Goal: Information Seeking & Learning: Learn about a topic

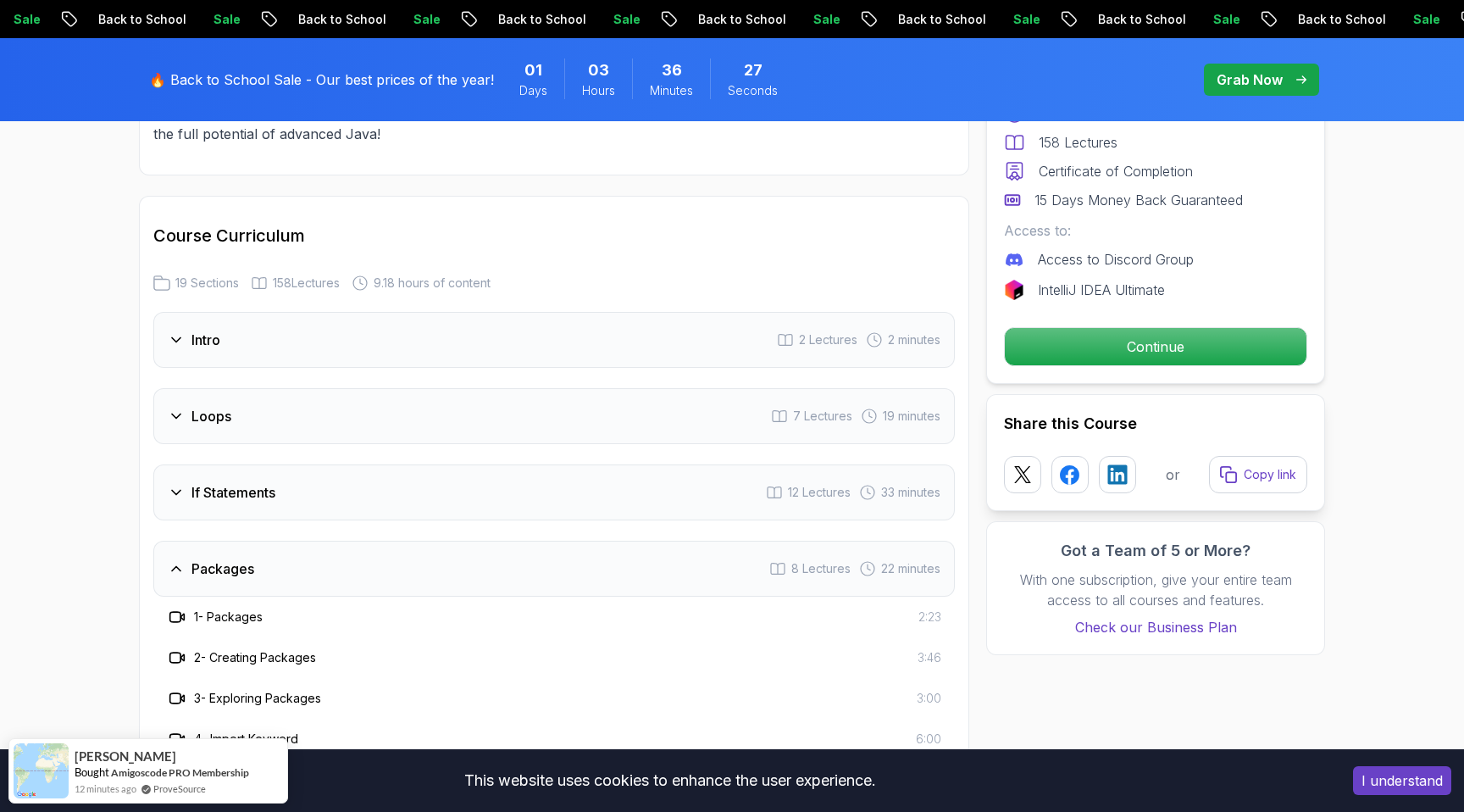
scroll to position [2162, 0]
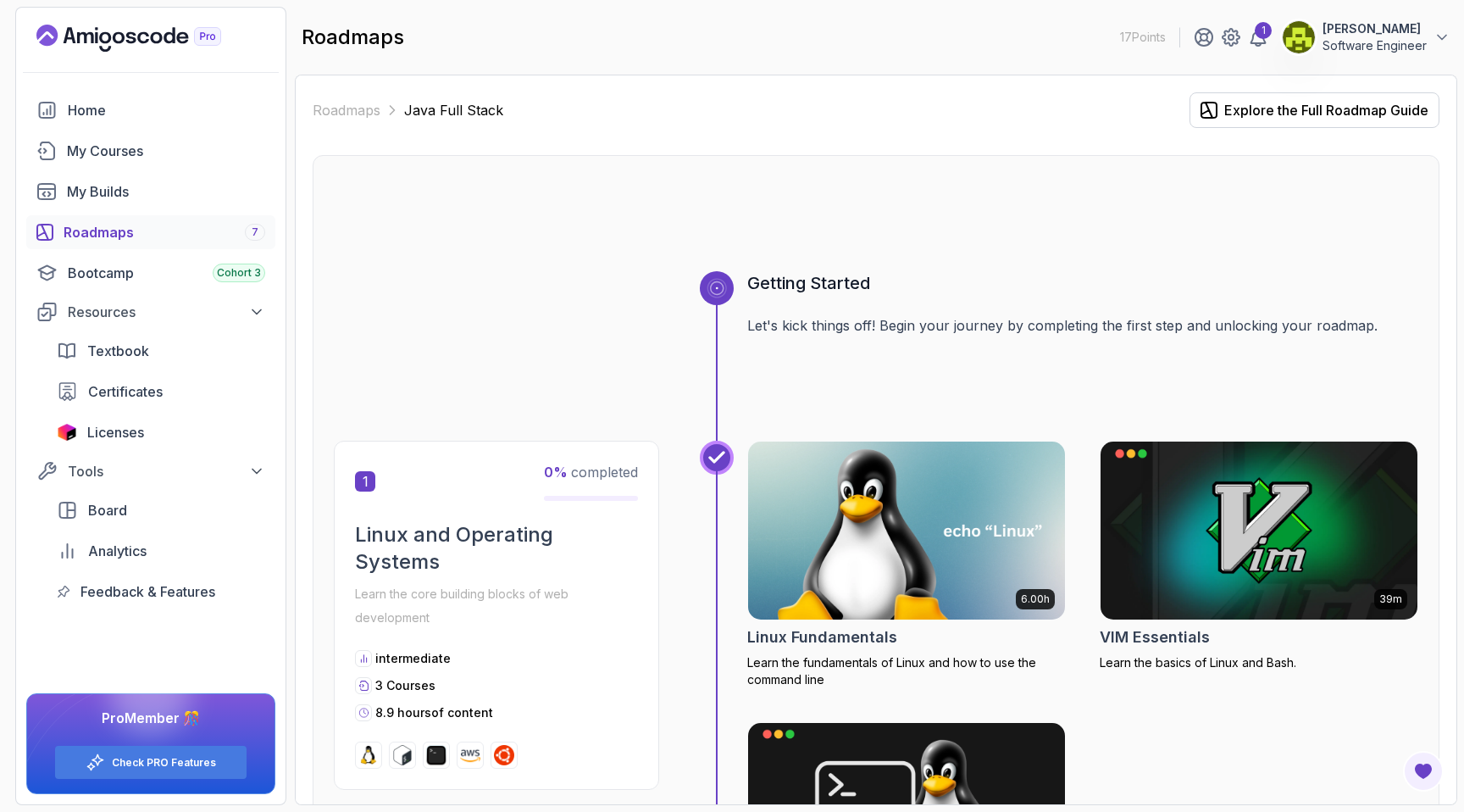
scroll to position [485, 0]
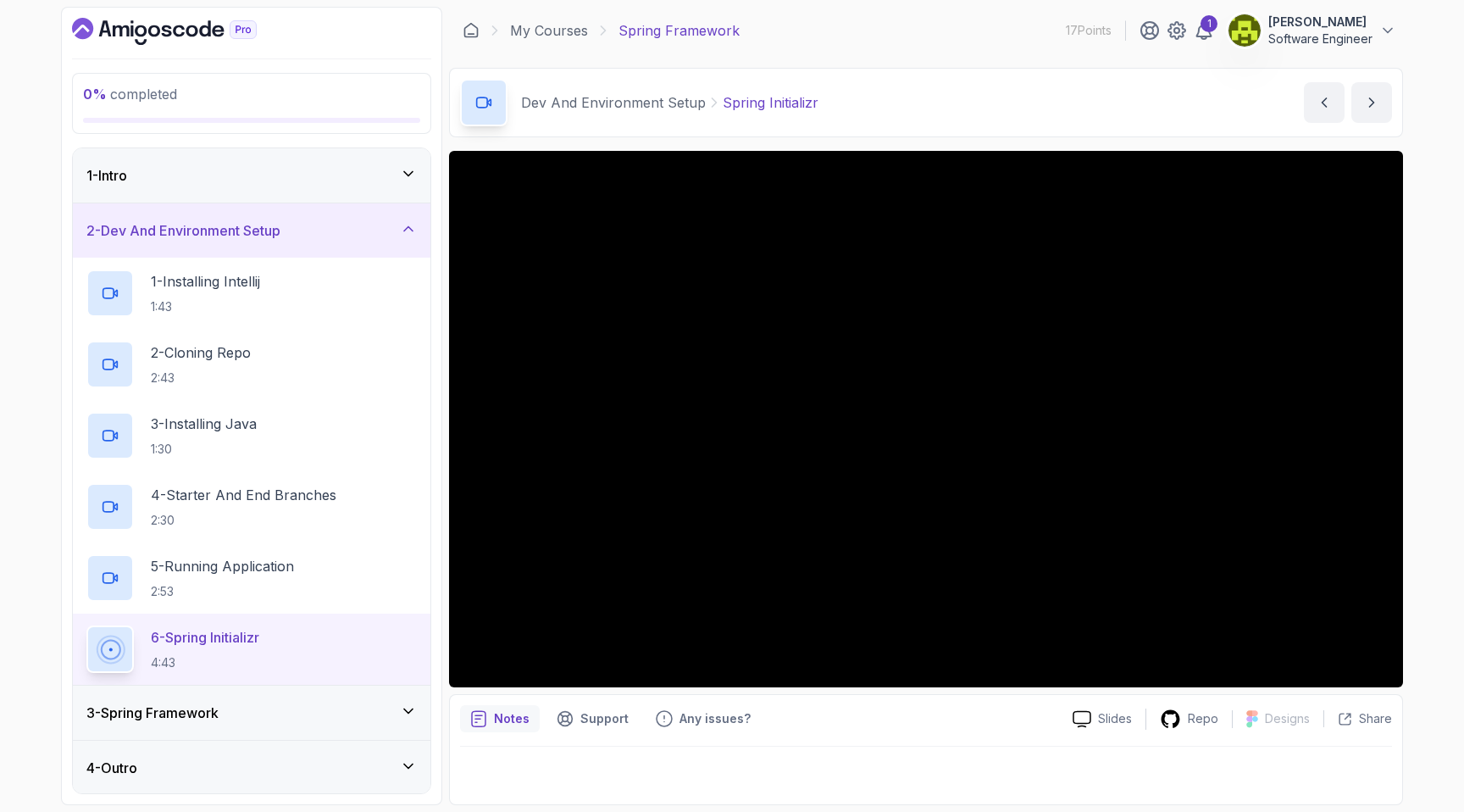
click at [397, 176] on div "1 - Intro" at bounding box center [251, 175] width 330 height 20
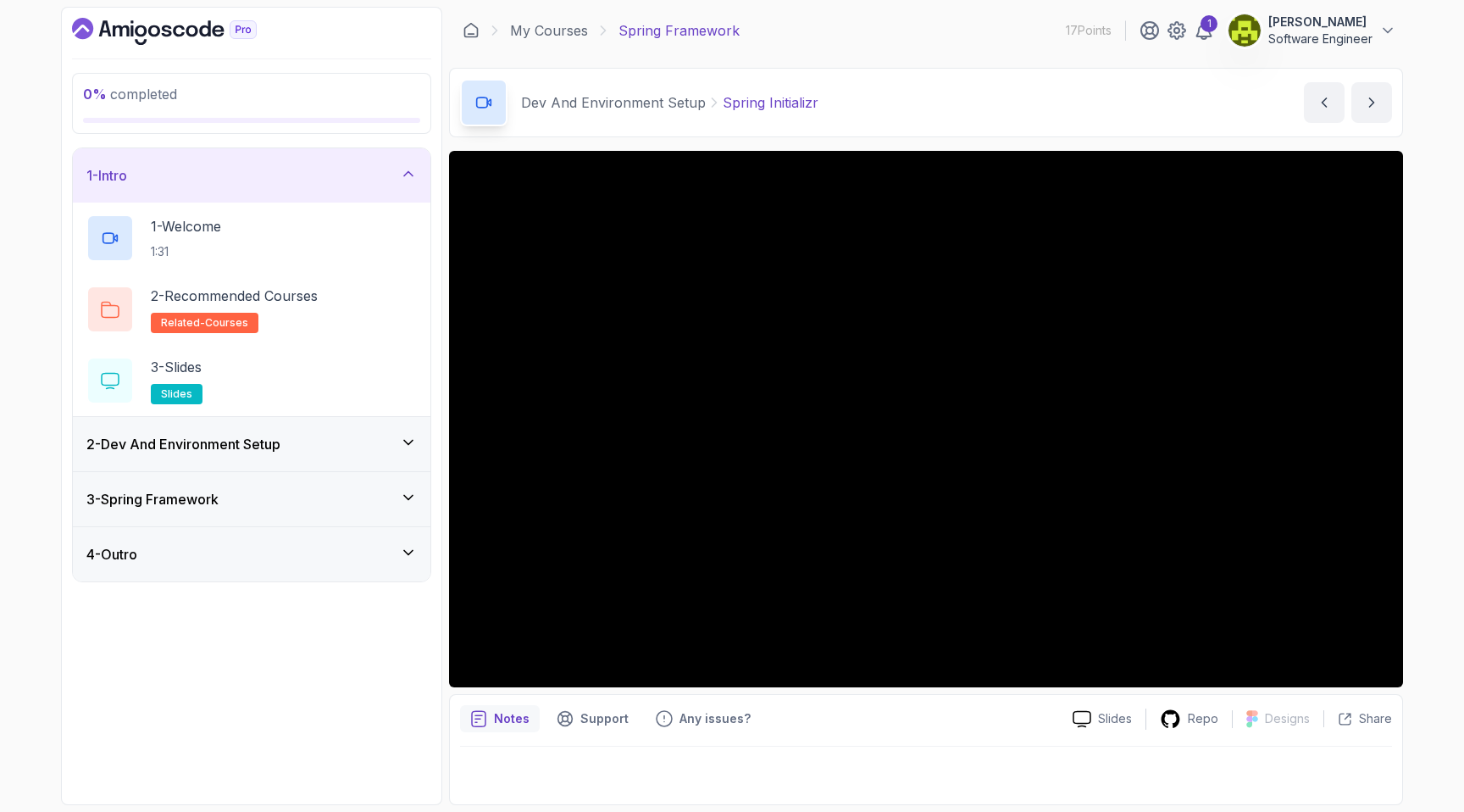
click at [372, 181] on div "1 - Intro" at bounding box center [251, 175] width 330 height 20
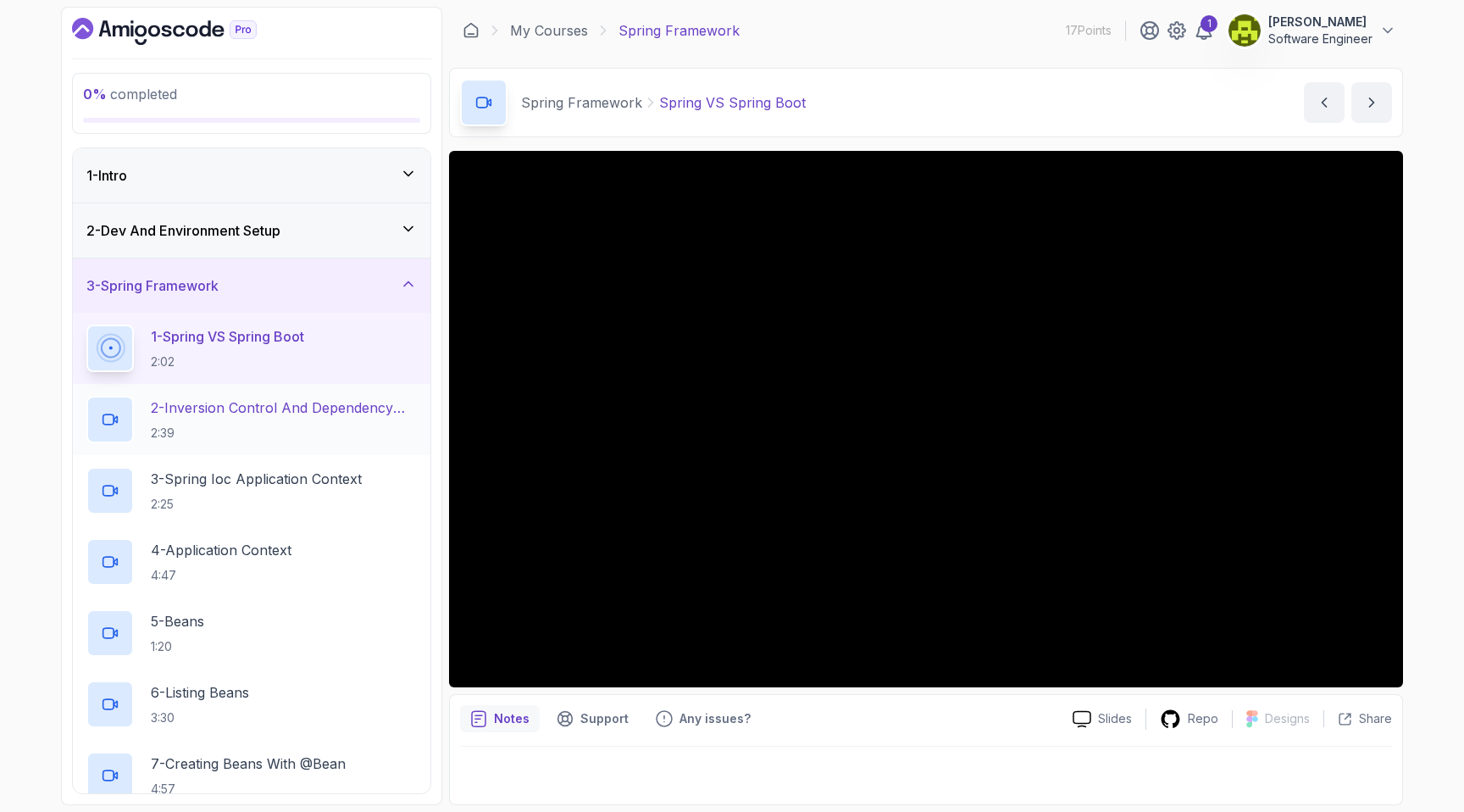
click at [328, 418] on h2 "2 - Inversion Control And Dependency Injection 2:39" at bounding box center [283, 419] width 266 height 44
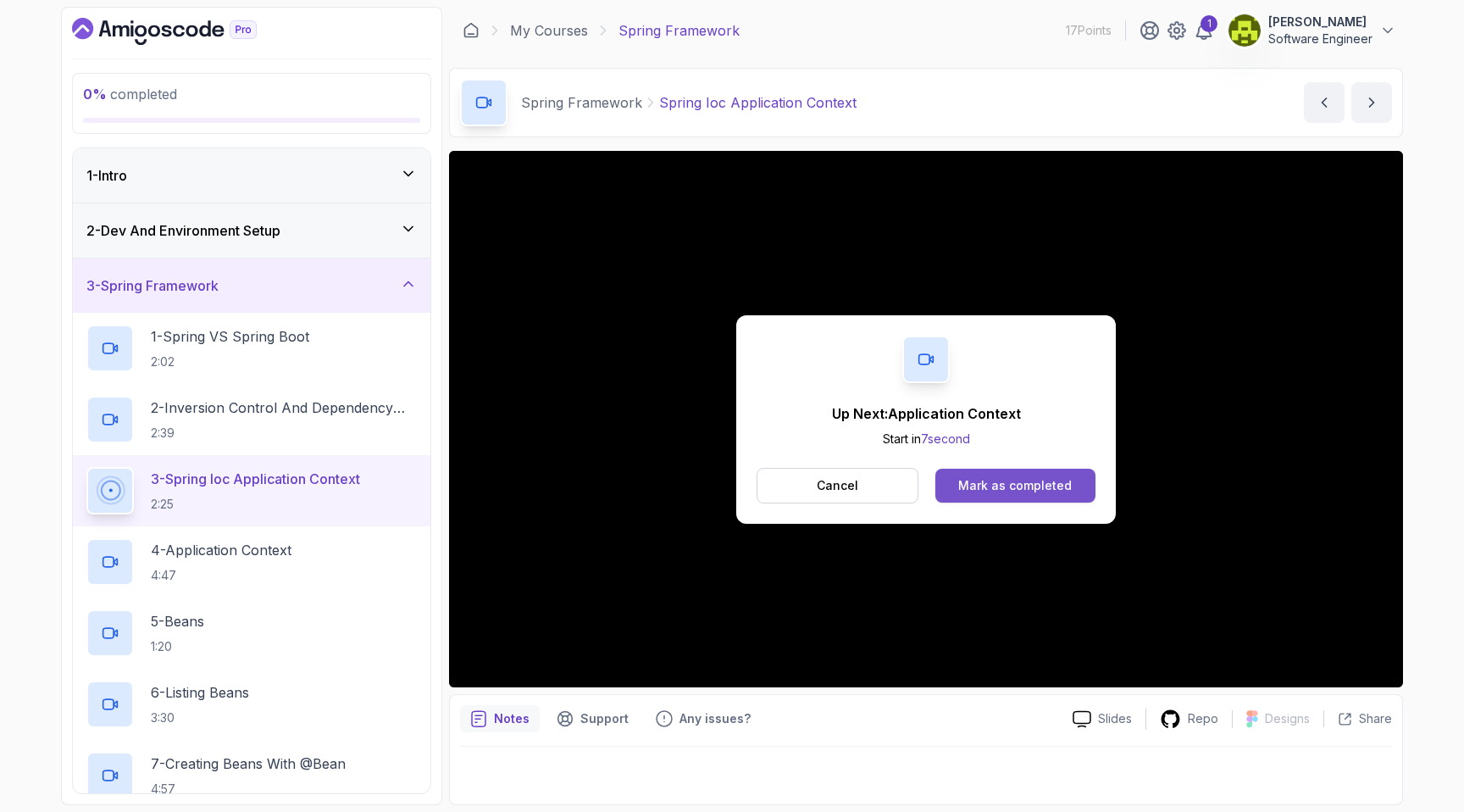
click at [998, 489] on div "Mark as completed" at bounding box center [1015, 485] width 113 height 17
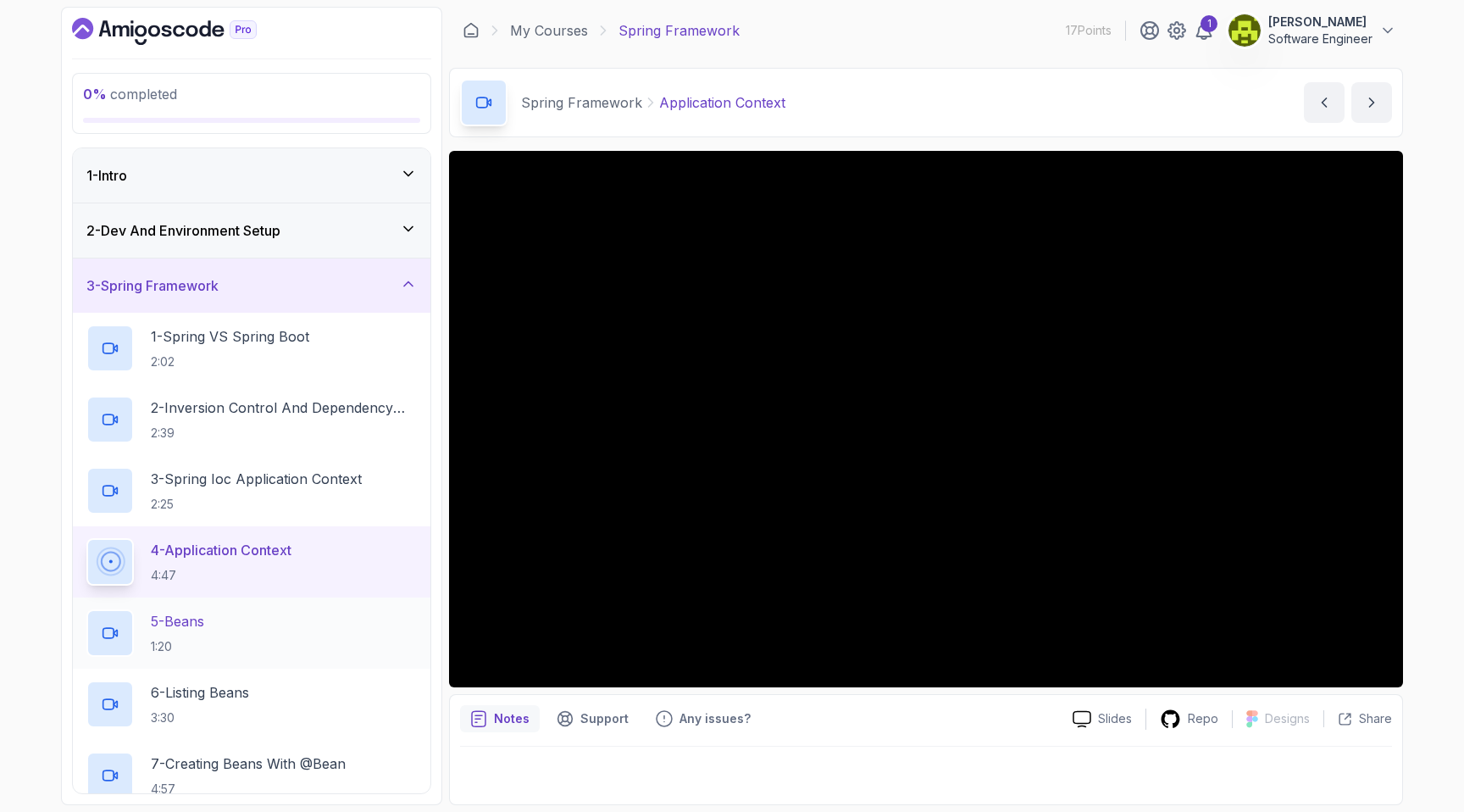
click at [306, 621] on div "5 - Beans 1:20" at bounding box center [251, 633] width 330 height 48
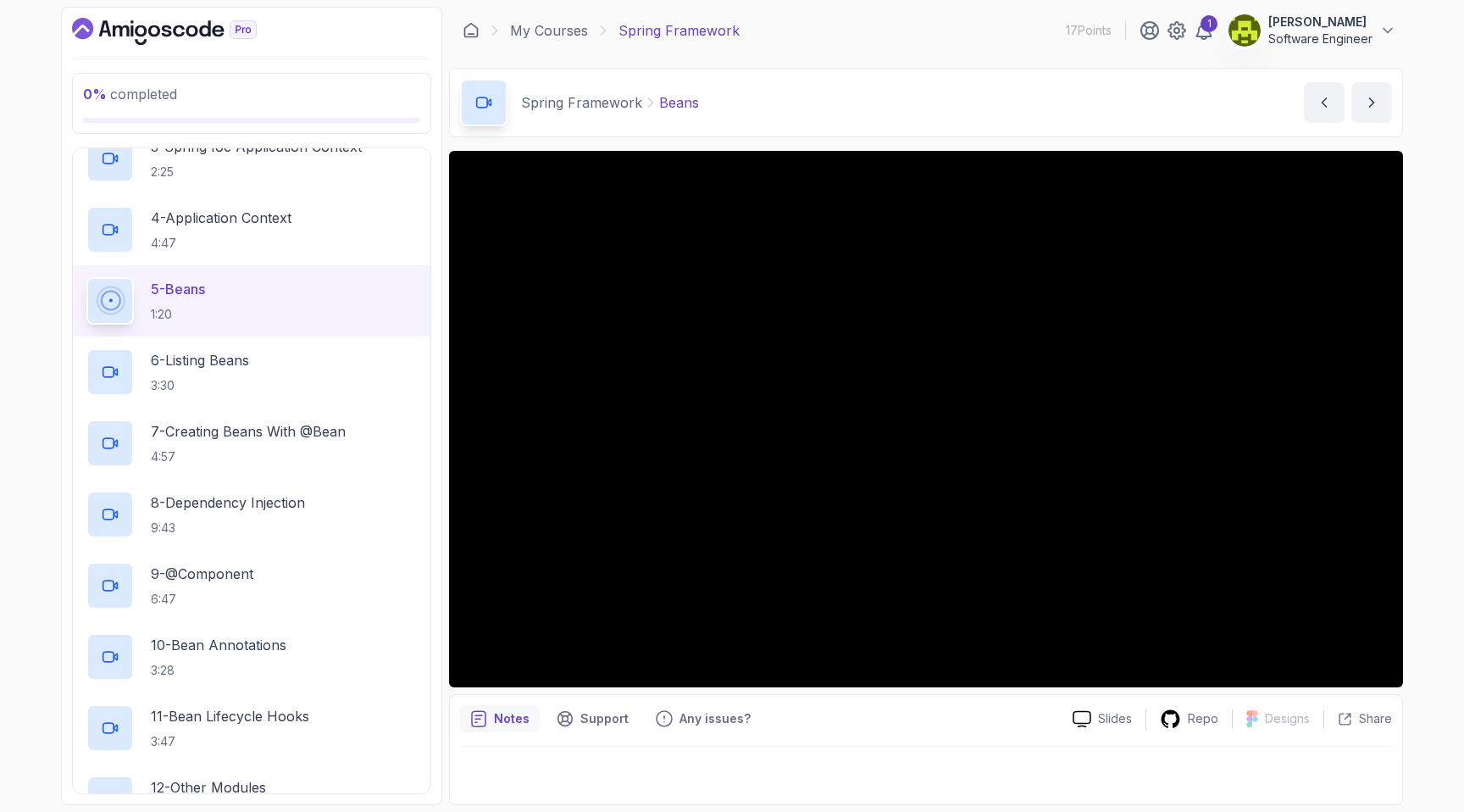
scroll to position [265, 0]
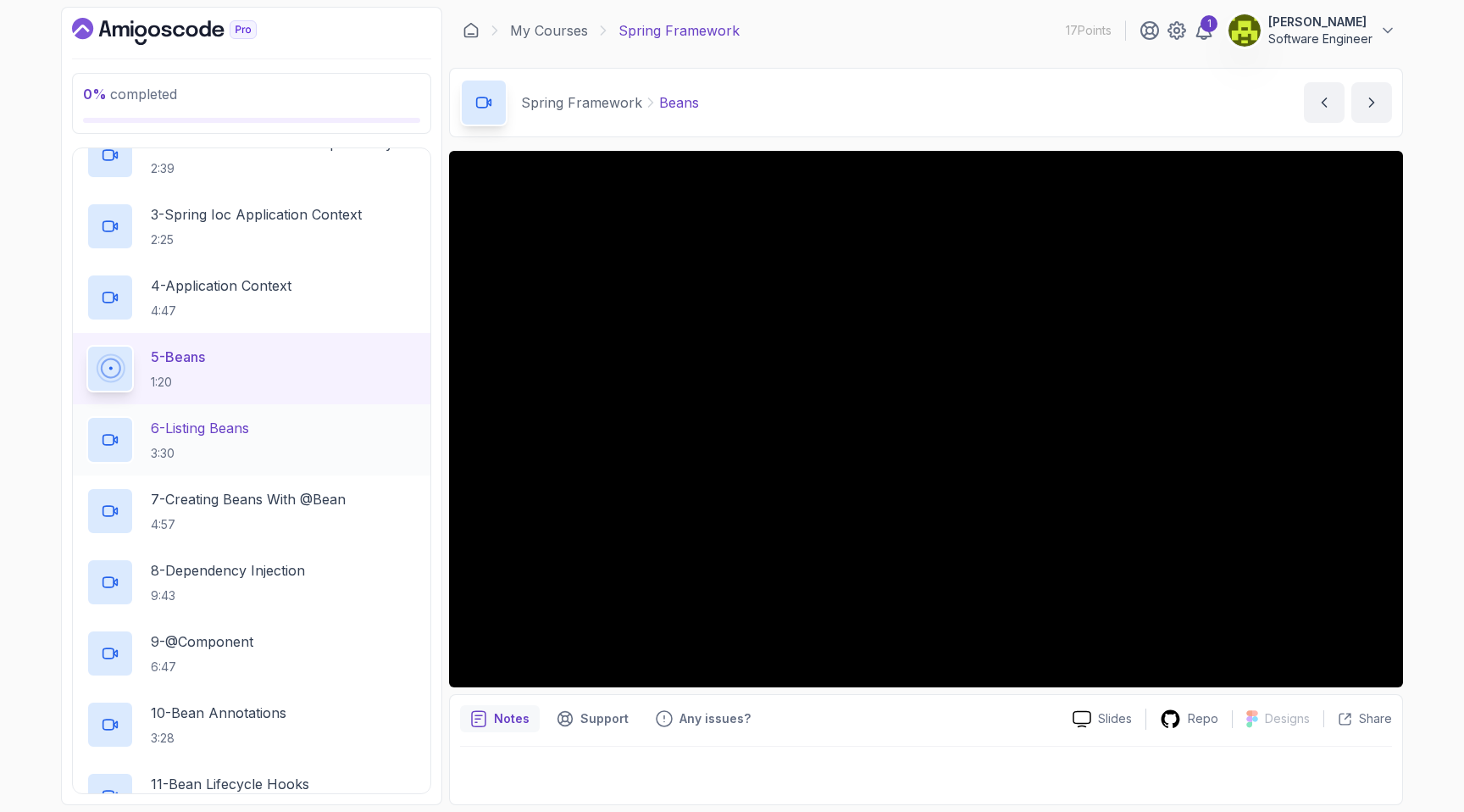
click at [204, 445] on p "3:30" at bounding box center [199, 453] width 98 height 17
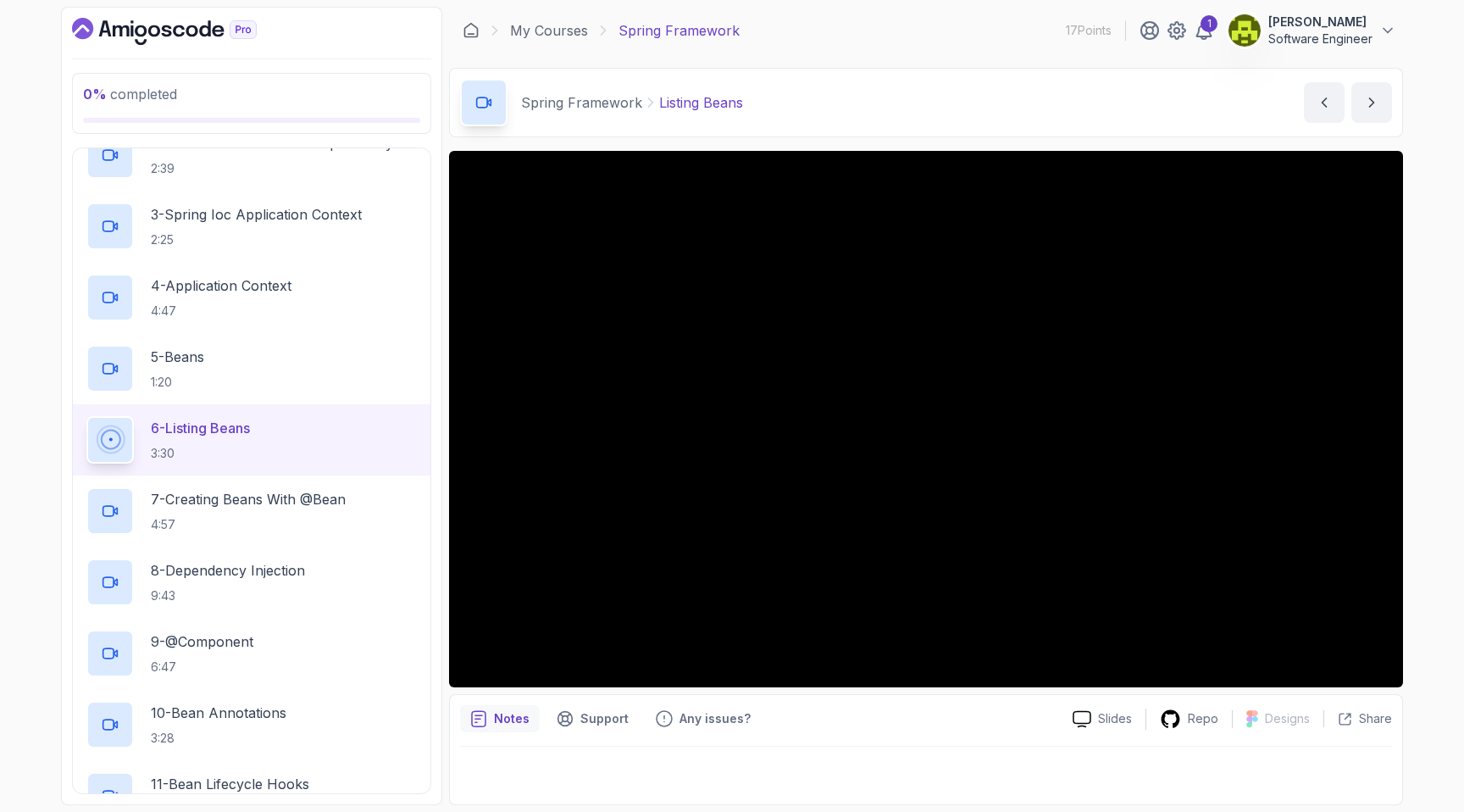
click at [10, 426] on div "0 % completed 1 - Intro 2 - Dev And Environment Setup 3 - Spring Framework 1 - …" at bounding box center [732, 406] width 1464 height 812
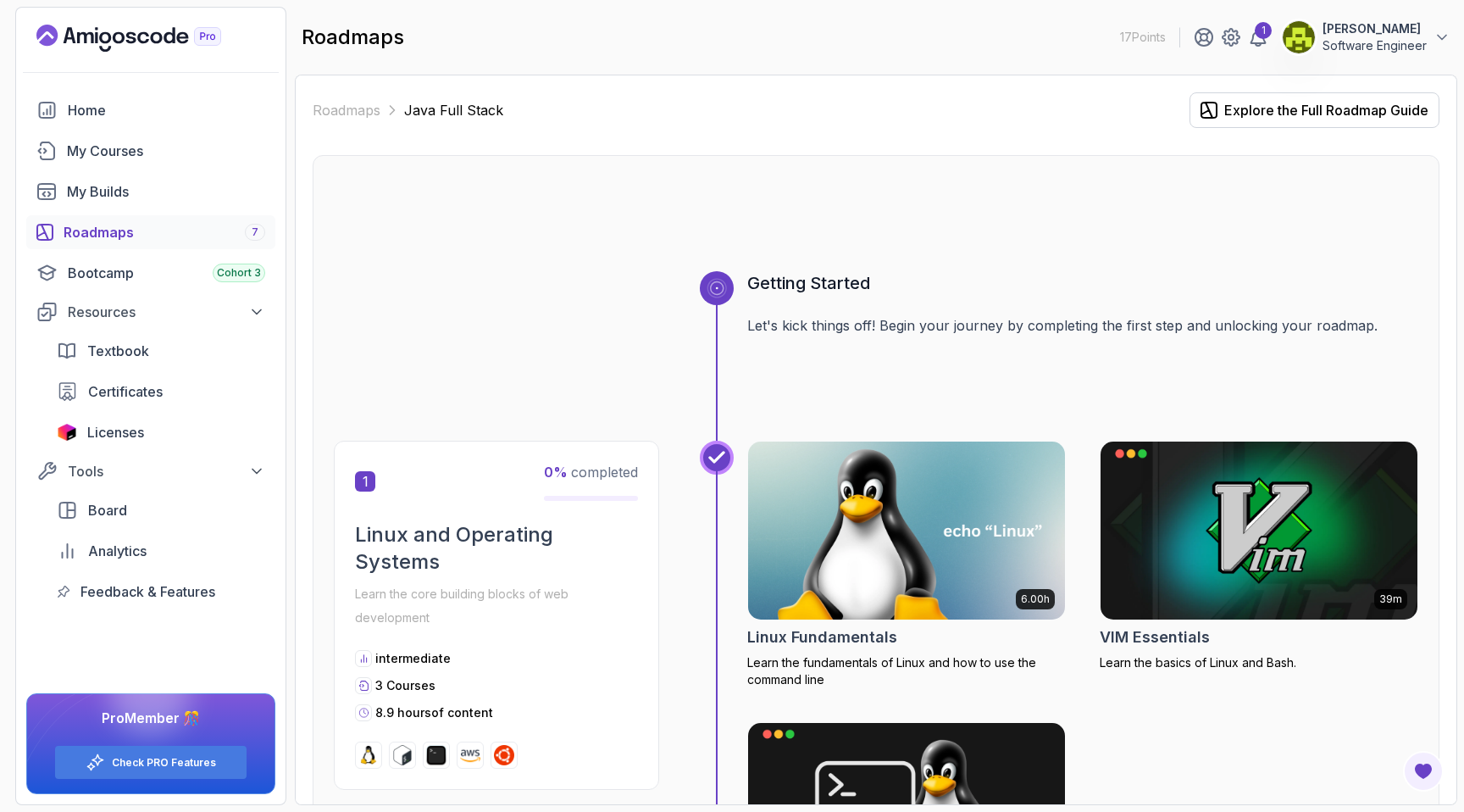
scroll to position [485, 0]
